Goal: Browse casually: Explore the website without a specific task or goal

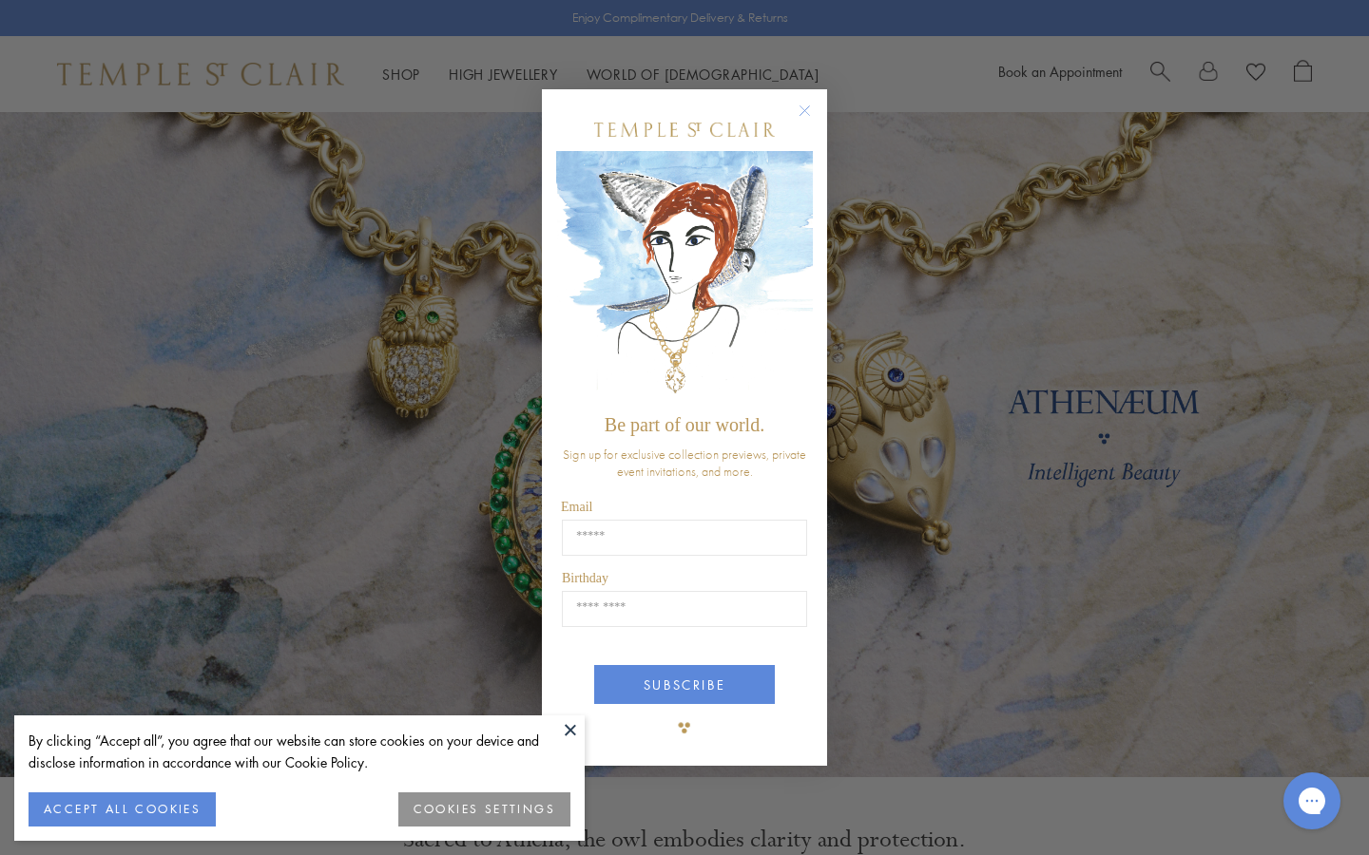
click at [803, 119] on circle "Close dialog" at bounding box center [805, 111] width 23 height 23
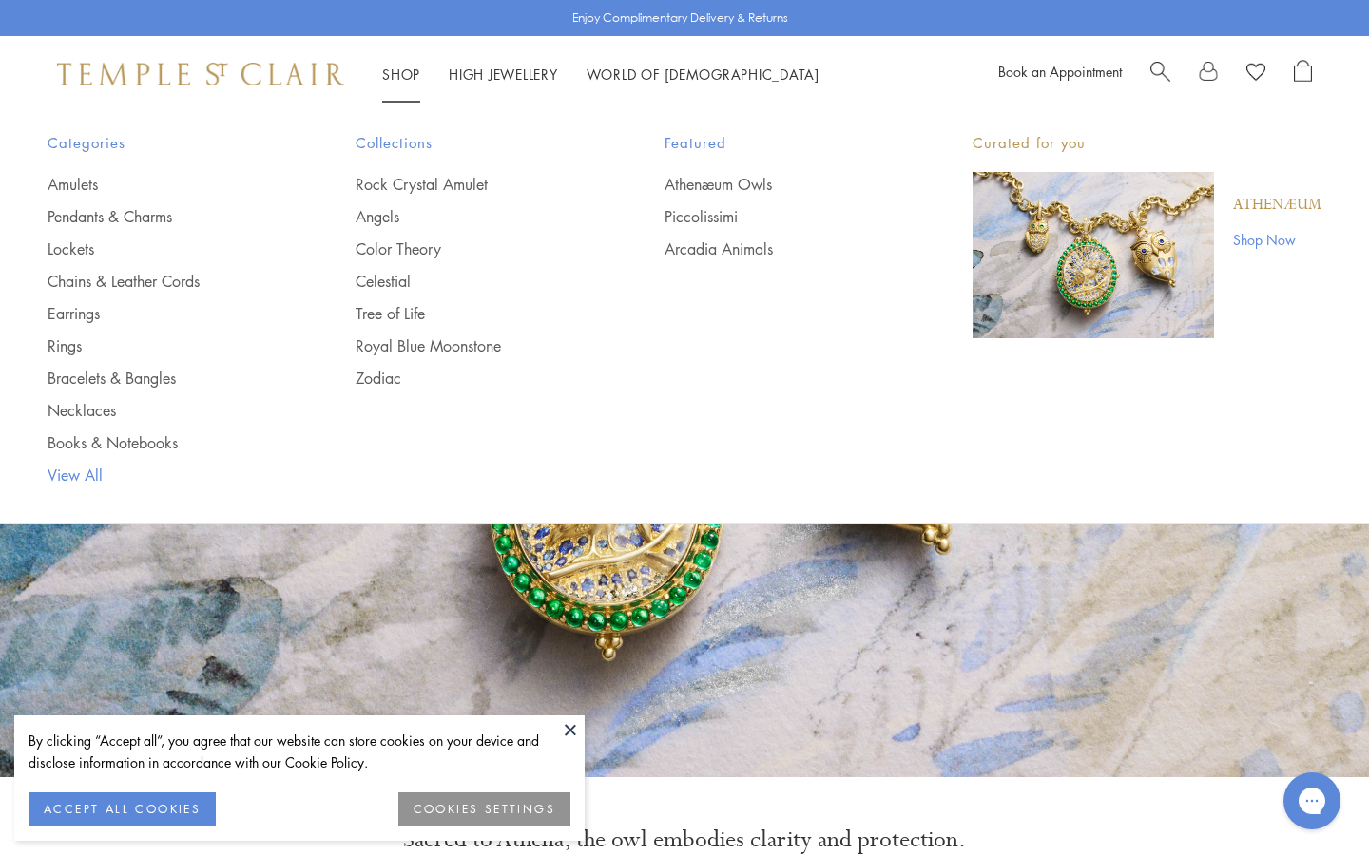
click at [81, 465] on link "View All" at bounding box center [164, 475] width 232 height 21
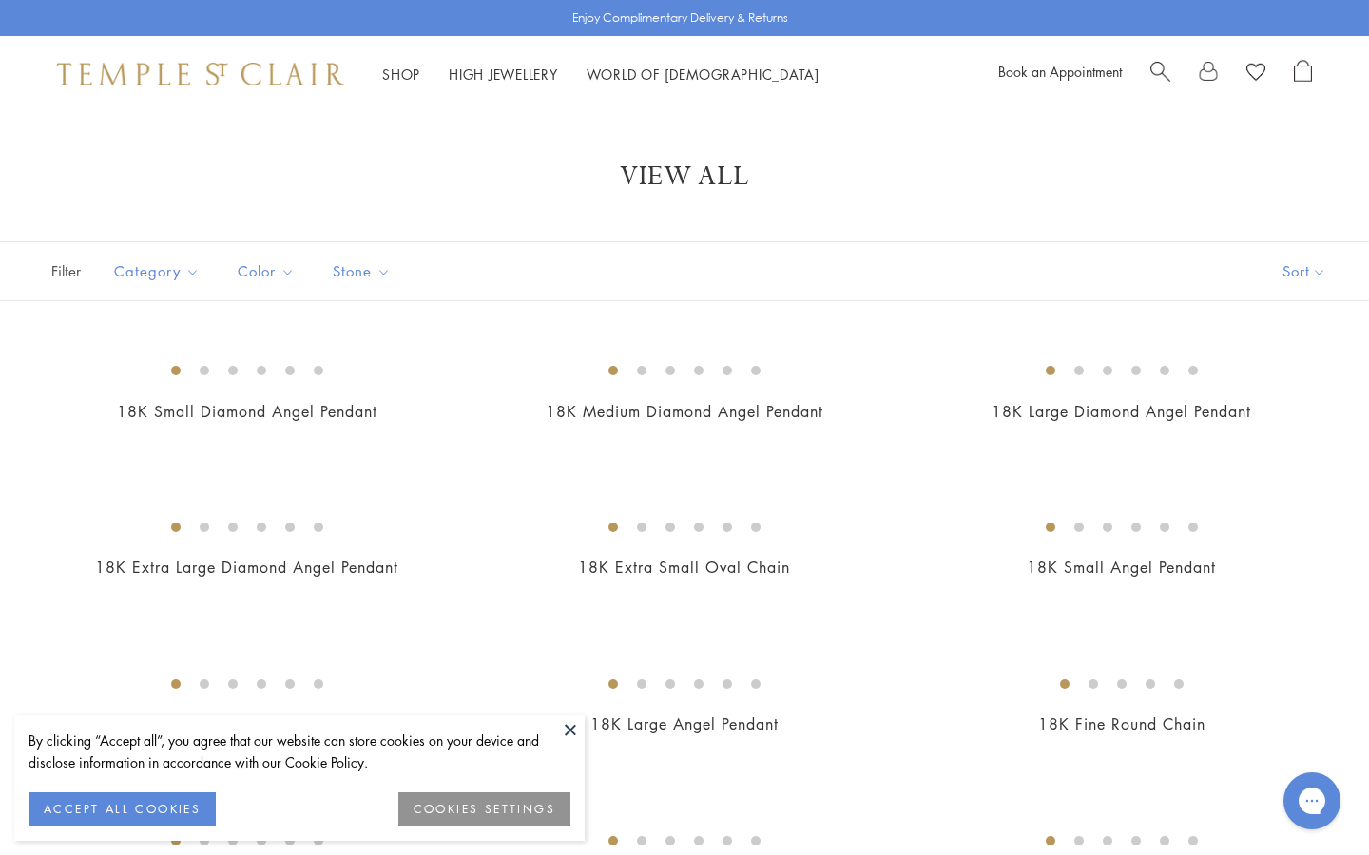
click at [570, 739] on button at bounding box center [570, 730] width 29 height 29
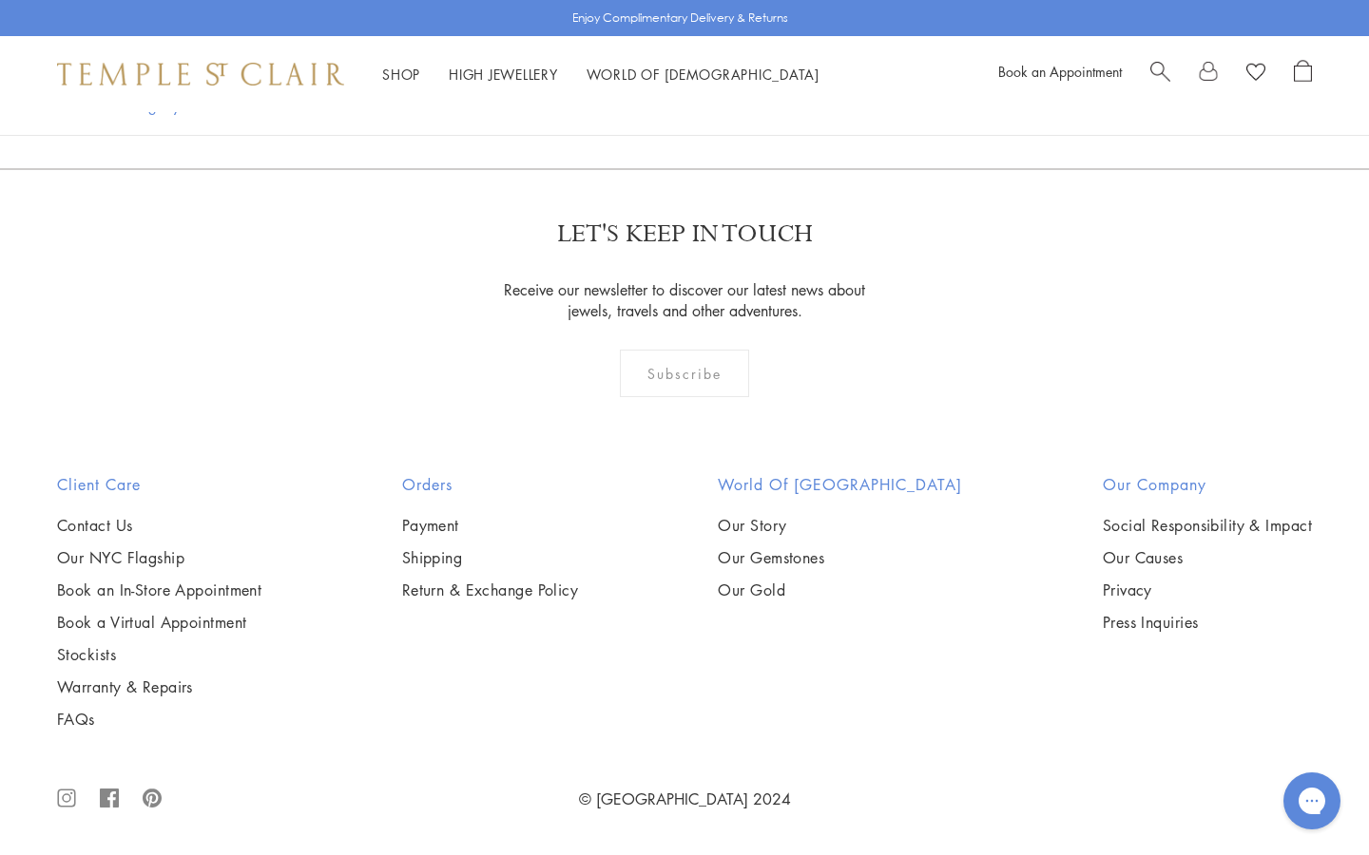
scroll to position [14143, 0]
click at [591, 92] on link "2" at bounding box center [590, 66] width 63 height 52
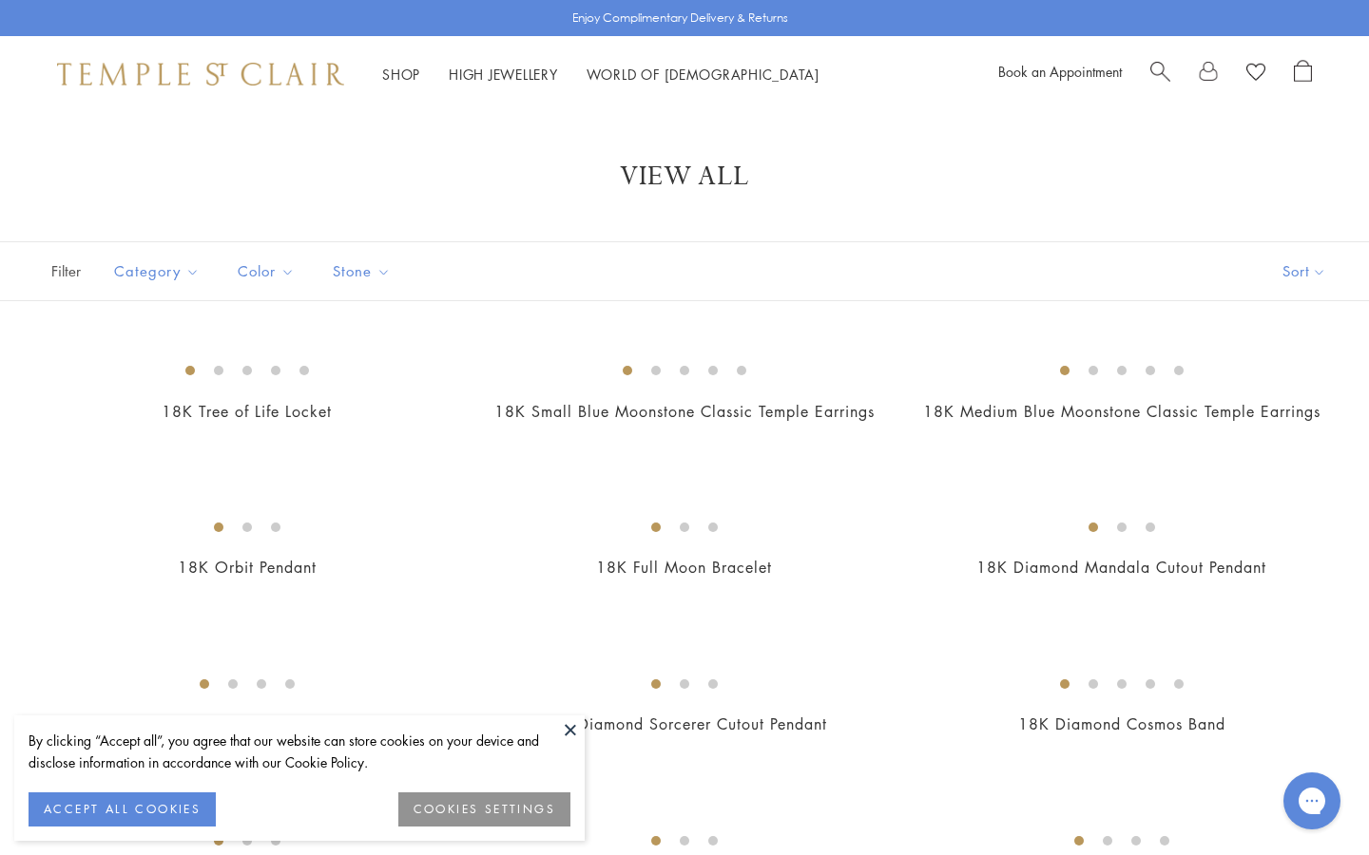
click at [569, 736] on button at bounding box center [570, 730] width 29 height 29
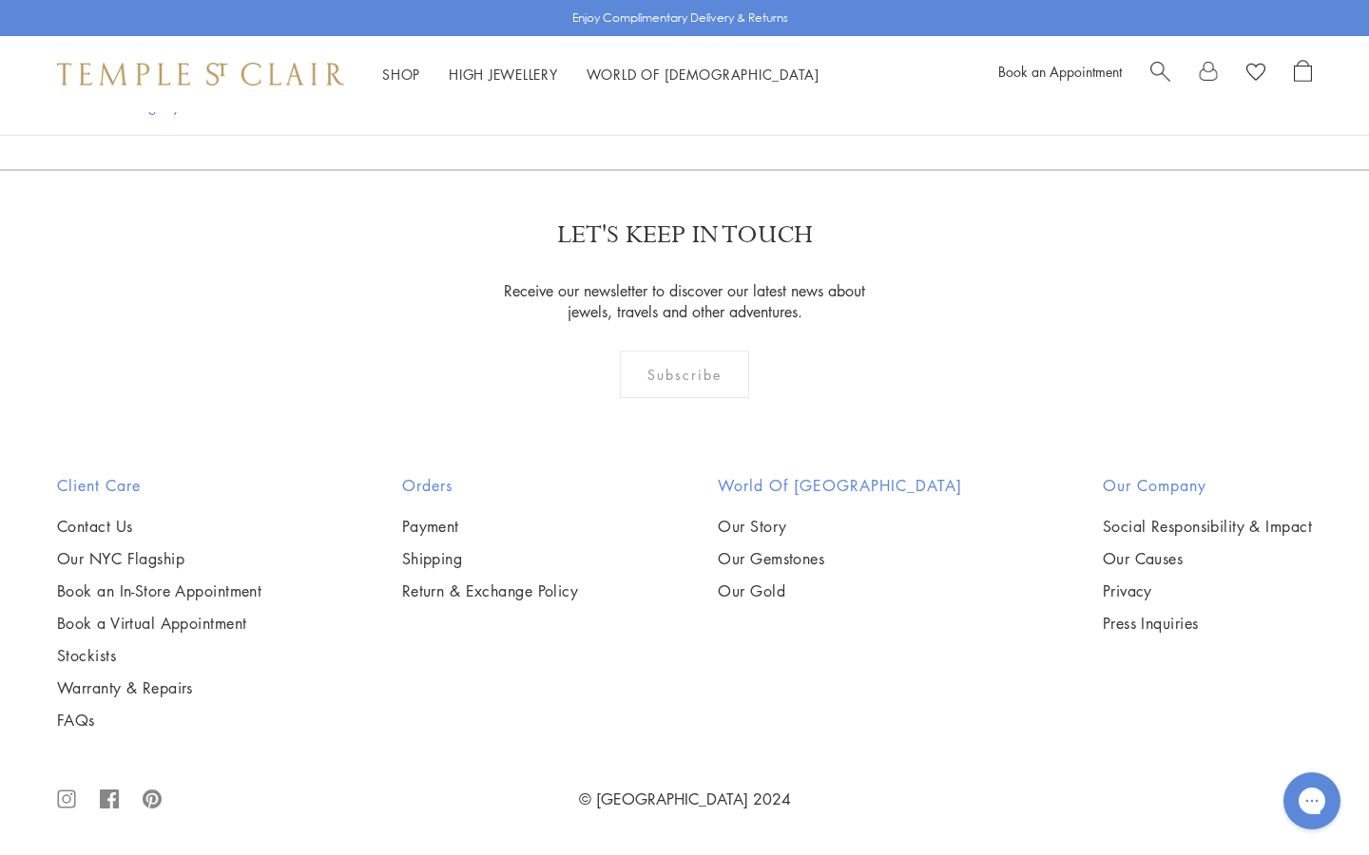
scroll to position [9754, 0]
click at [661, 93] on link "3" at bounding box center [651, 67] width 63 height 52
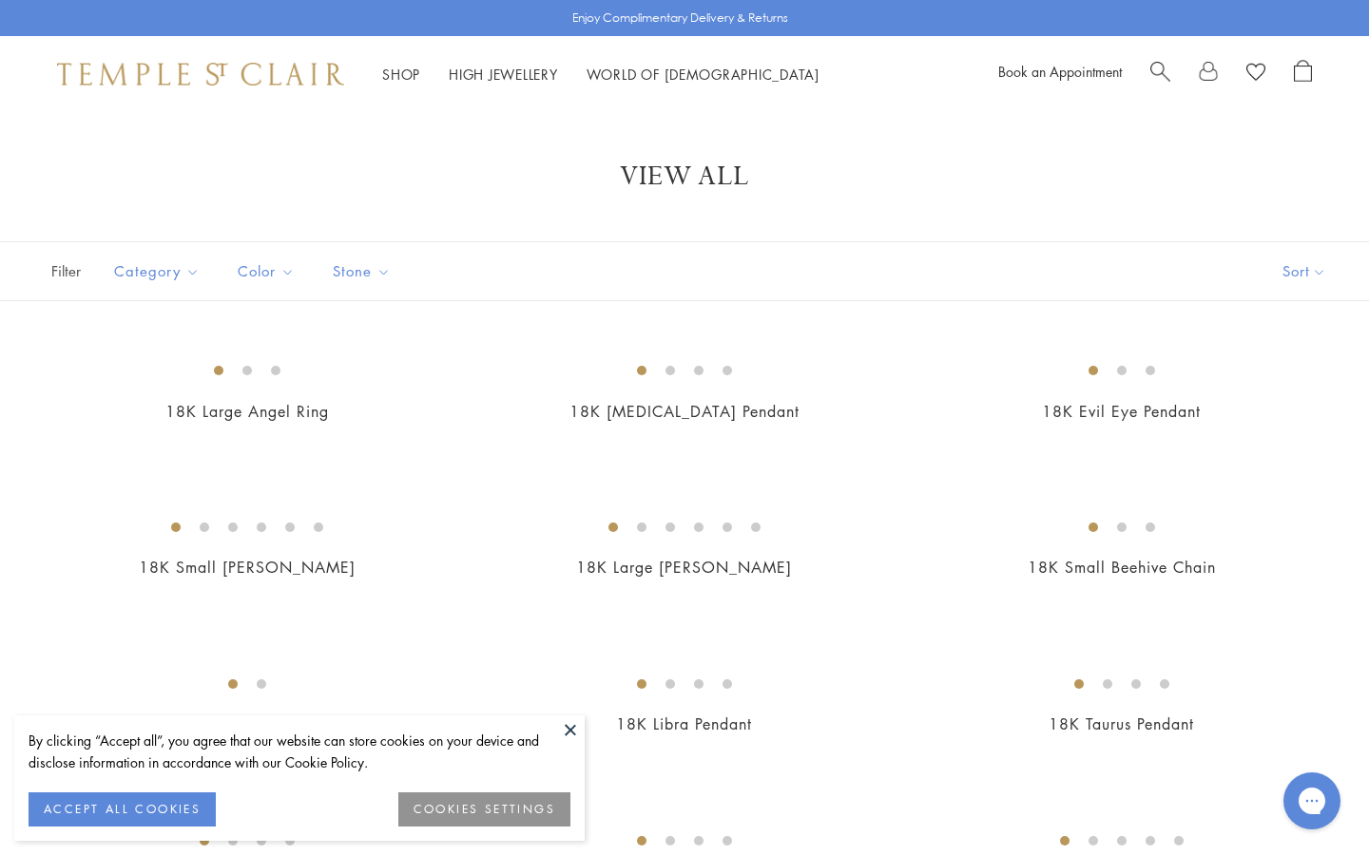
click at [572, 723] on button at bounding box center [570, 730] width 29 height 29
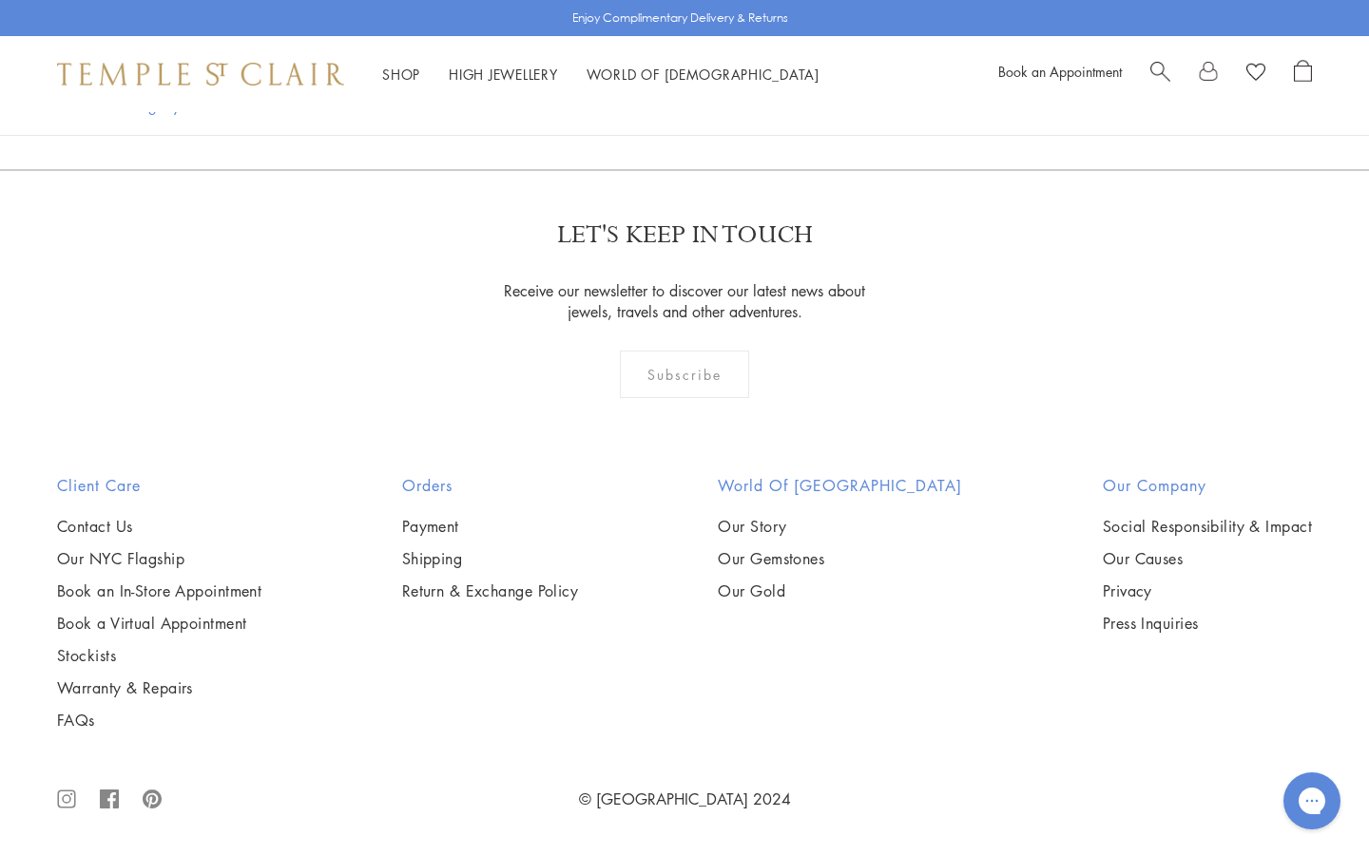
scroll to position [10318, 0]
